Goal: Task Accomplishment & Management: Complete application form

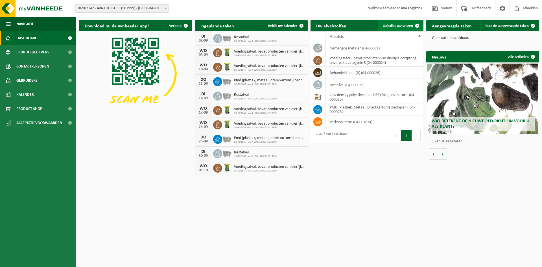
click at [391, 25] on span "Ophaling aanvragen" at bounding box center [398, 26] width 30 height 4
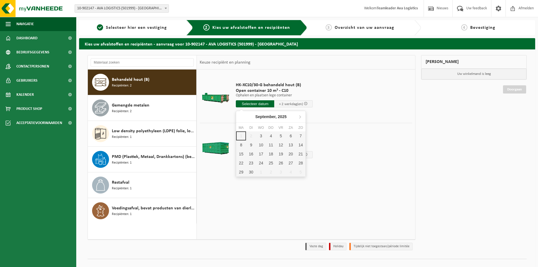
click at [254, 104] on input "text" at bounding box center [255, 103] width 38 height 7
click at [263, 136] on div "3" at bounding box center [261, 135] width 10 height 9
type input "Van 2025-09-03"
type input "2025-09-03"
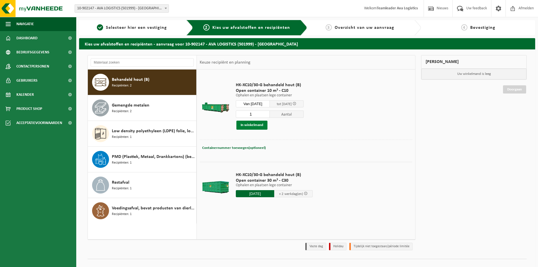
click at [252, 125] on button "In winkelmand" at bounding box center [251, 125] width 31 height 9
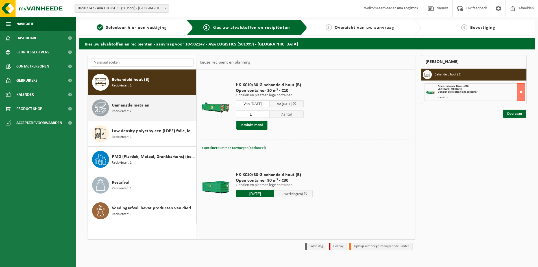
click at [145, 112] on div "Gemengde metalen Recipiënten: 2" at bounding box center [153, 107] width 83 height 17
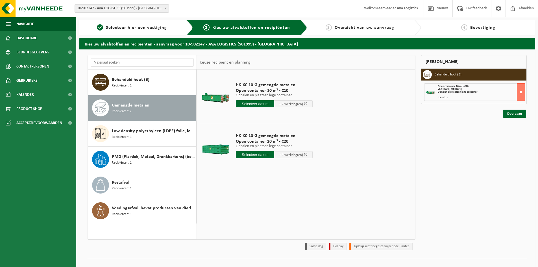
click at [247, 102] on input "text" at bounding box center [255, 103] width 38 height 7
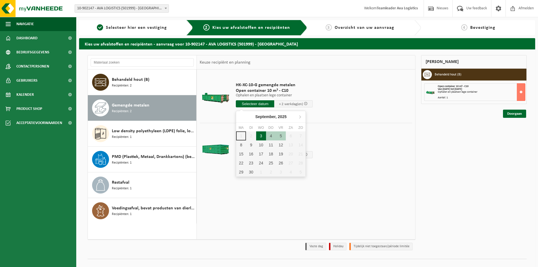
click at [260, 135] on div "3" at bounding box center [261, 135] width 10 height 9
type input "Van 2025-09-03"
type input "2025-09-03"
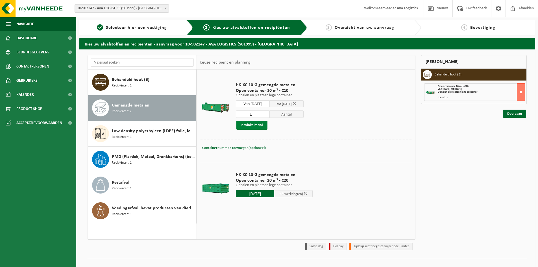
click at [251, 125] on button "In winkelmand" at bounding box center [251, 125] width 31 height 9
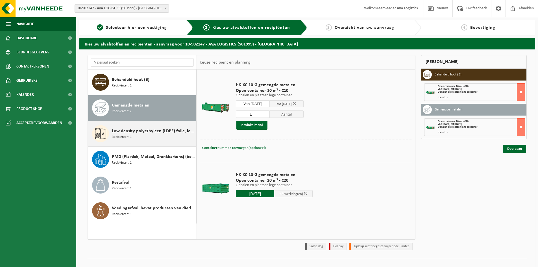
click at [143, 130] on span "Low density polyethyleen (LDPE) folie, los, naturel" at bounding box center [153, 131] width 83 height 7
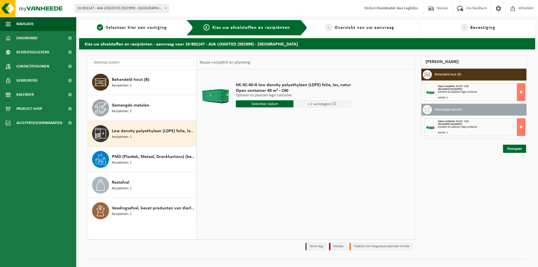
click at [260, 101] on input "text" at bounding box center [265, 103] width 58 height 7
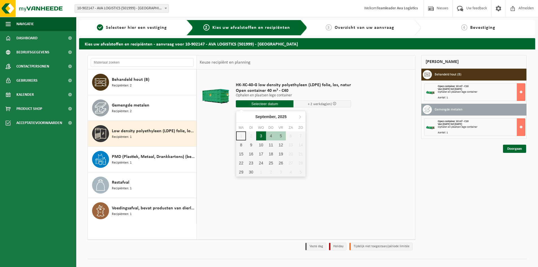
click at [258, 135] on div "3" at bounding box center [261, 135] width 10 height 9
type input "Van 2025-09-03"
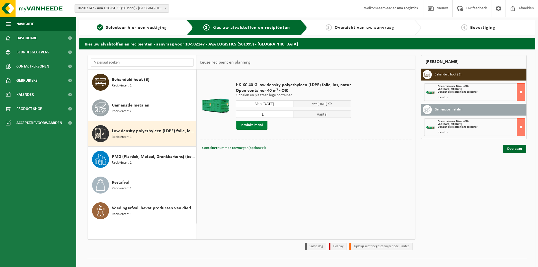
click at [255, 125] on button "In winkelmand" at bounding box center [251, 125] width 31 height 9
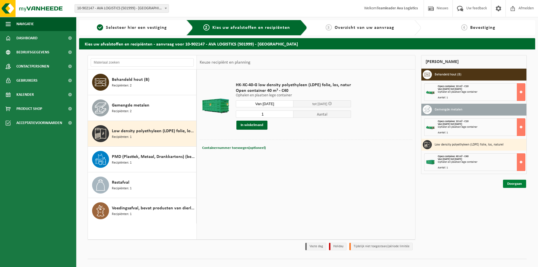
click at [508, 183] on link "Doorgaan" at bounding box center [514, 183] width 23 height 8
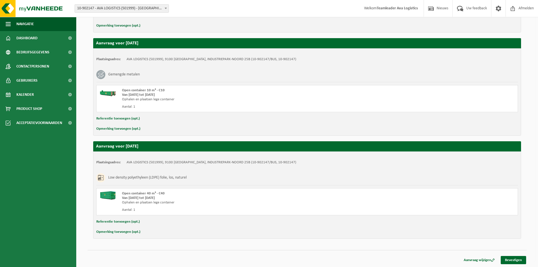
scroll to position [181, 0]
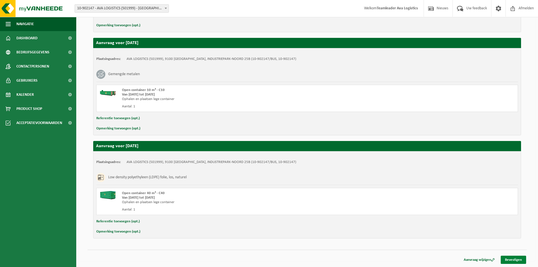
click at [509, 258] on link "Bevestigen" at bounding box center [512, 259] width 25 height 8
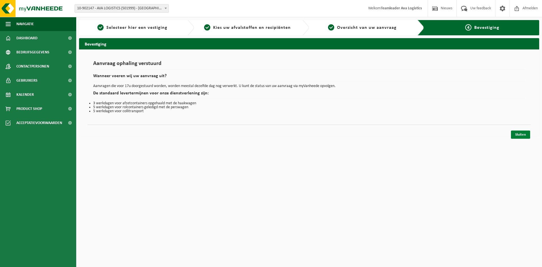
click at [518, 133] on link "Sluiten" at bounding box center [520, 134] width 19 height 8
